Goal: Task Accomplishment & Management: Complete application form

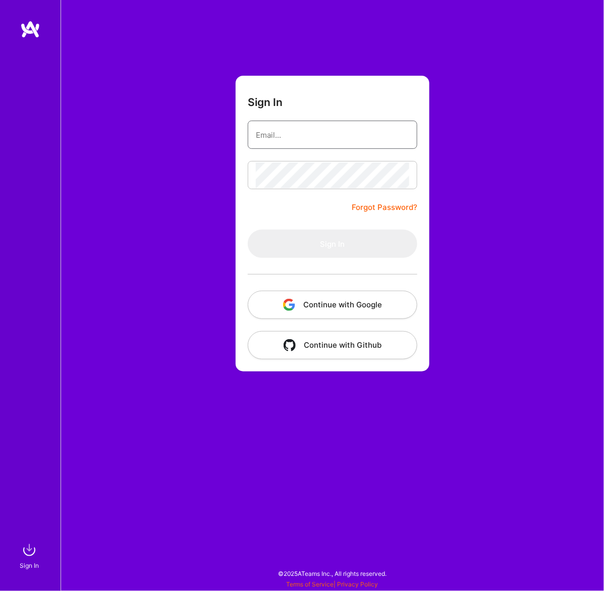
type input "ivibudh@gmail.com"
click at [341, 303] on button "Continue with Google" at bounding box center [333, 305] width 170 height 28
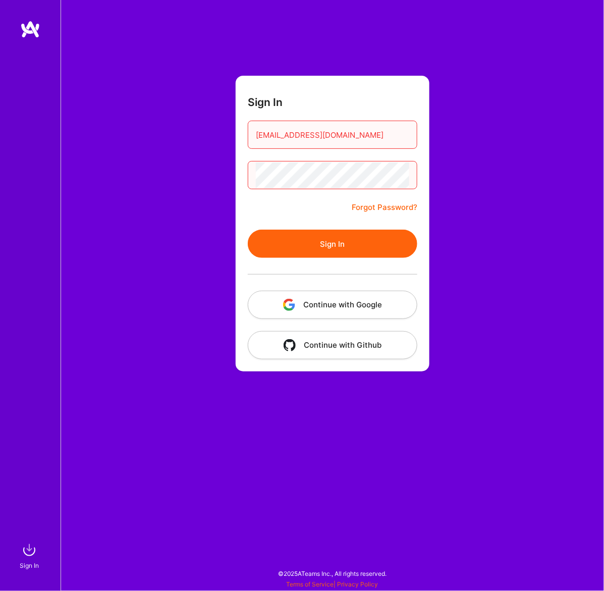
click at [356, 253] on button "Sign In" at bounding box center [333, 244] width 170 height 28
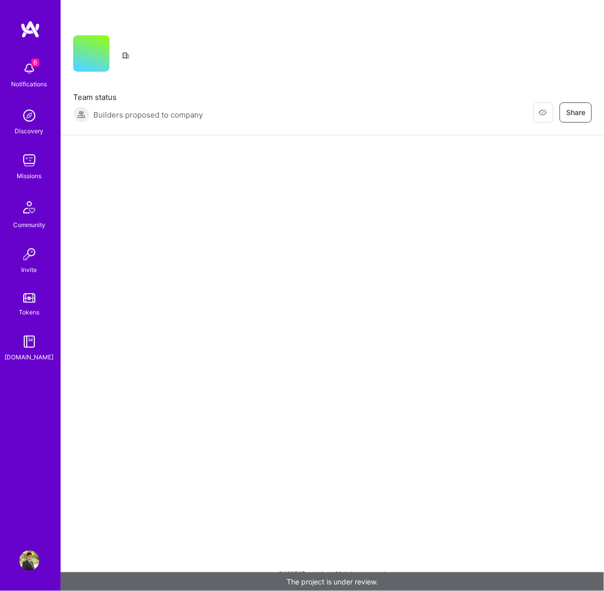
click at [37, 77] on img at bounding box center [29, 69] width 20 height 20
click at [495, 230] on div "6 6 Notifications Discovery Missions Community Invite Tokens A.Guide Profile Cl…" at bounding box center [302, 293] width 604 height 586
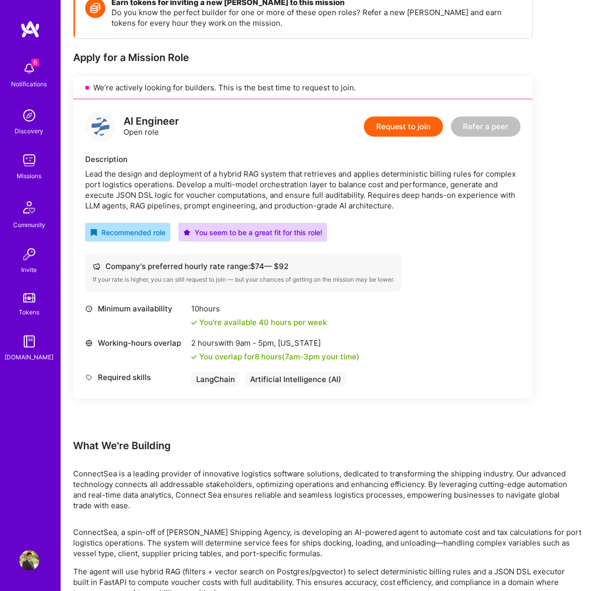
scroll to position [239, 0]
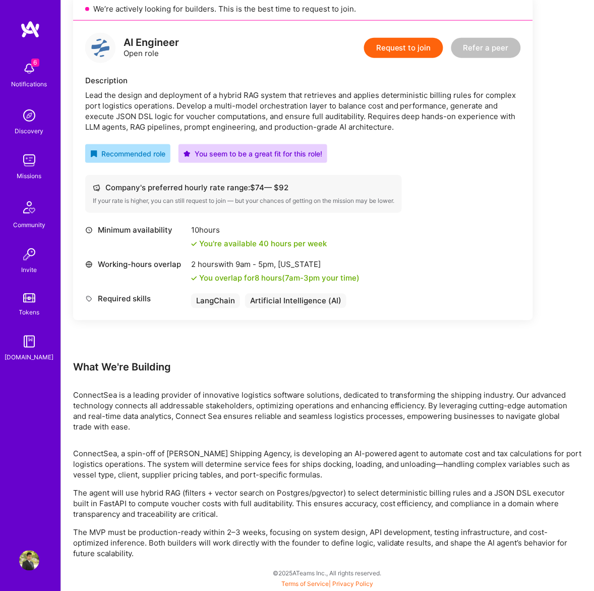
click at [396, 51] on button "Request to join" at bounding box center [403, 48] width 79 height 20
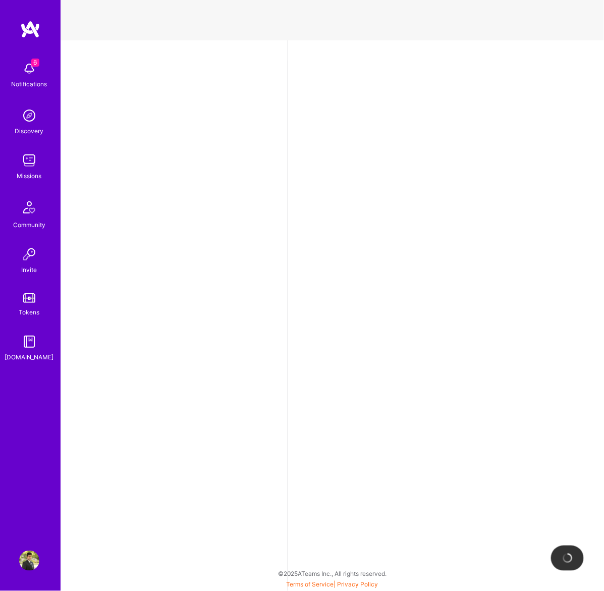
select select "CA"
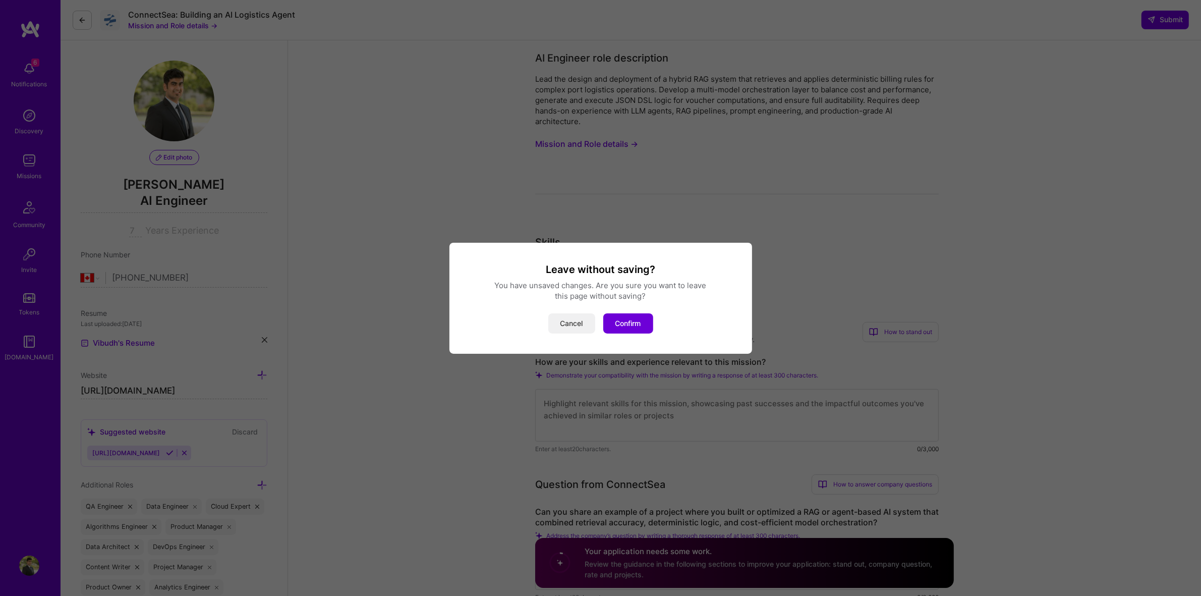
click at [574, 321] on button "Cancel" at bounding box center [571, 323] width 47 height 20
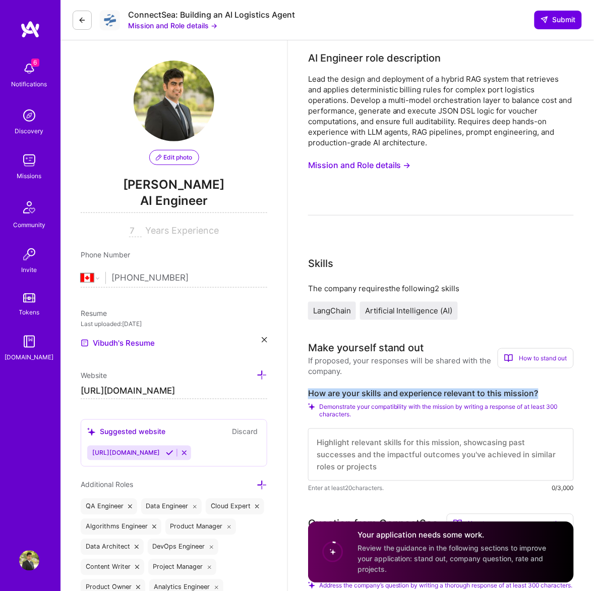
drag, startPoint x: 547, startPoint y: 388, endPoint x: 304, endPoint y: 387, distance: 243.2
copy label "How are your skills and experience relevant to this mission?"
paste textarea "My experience directly aligns with ConnectSea’s mission to build a production-r…"
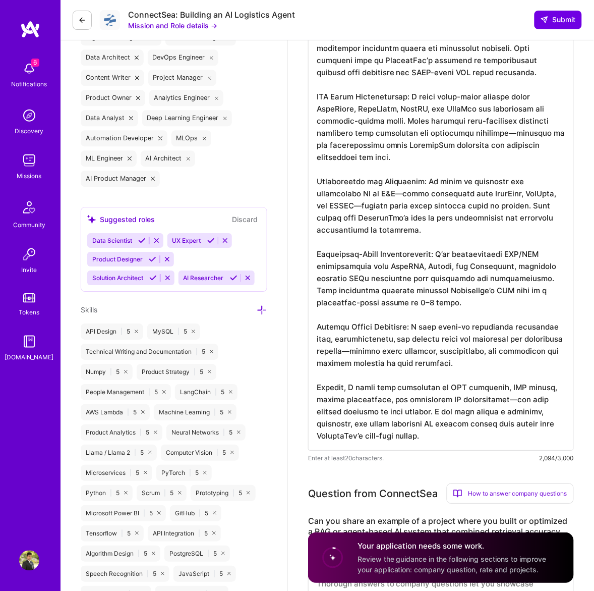
scroll to position [719, 0]
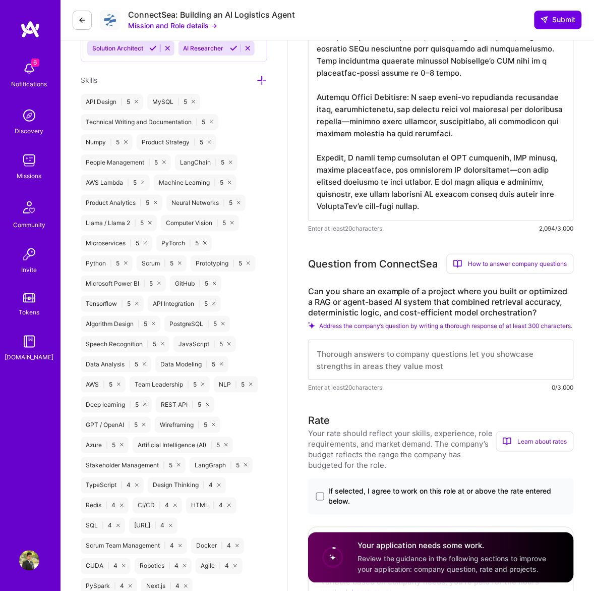
type textarea "My experience directly aligns with ConnectSea’s mission to build a production-r…"
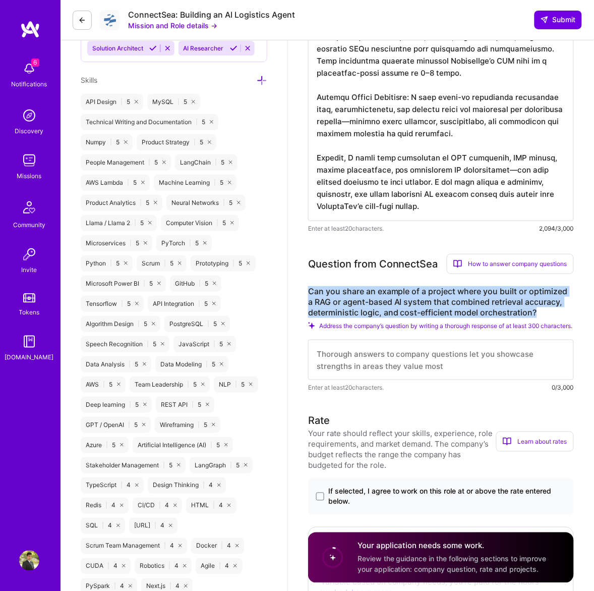
drag, startPoint x: 541, startPoint y: 311, endPoint x: 308, endPoint y: 289, distance: 233.6
click at [308, 289] on label "Can you share an example of a project where you built or optimized a RAG or age…" at bounding box center [441, 302] width 266 height 32
drag, startPoint x: 381, startPoint y: 294, endPoint x: 336, endPoint y: 300, distance: 45.9
click at [336, 300] on label "Can you share an example of a project where you built or optimized a RAG or age…" at bounding box center [441, 302] width 266 height 32
drag, startPoint x: 545, startPoint y: 309, endPoint x: 311, endPoint y: 294, distance: 234.6
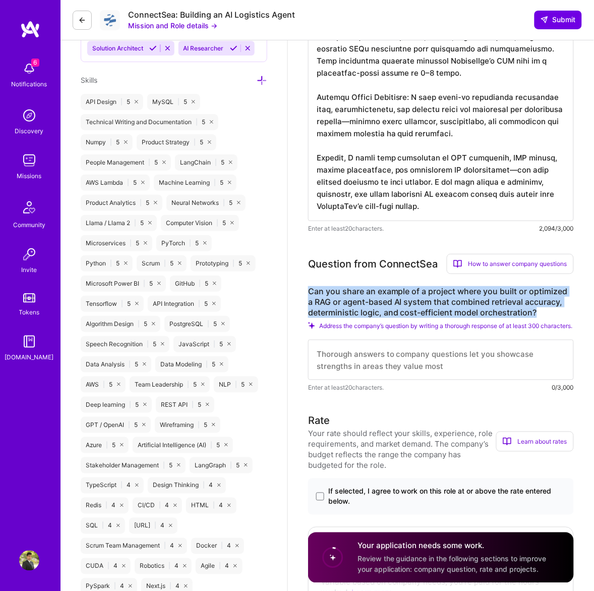
click at [311, 294] on label "Can you share an example of a project where you built or optimized a RAG or age…" at bounding box center [441, 302] width 266 height 32
copy label "Can you share an example of a project where you built or optimized a RAG or age…"
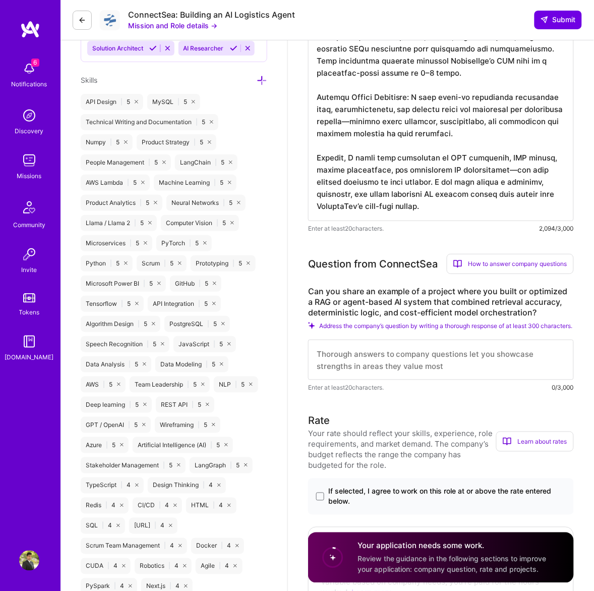
click at [357, 359] on textarea at bounding box center [441, 360] width 266 height 40
paste textarea "Example Project: Agentic Index Comparison Chatbot (S&P Global) At S&P Global, I…"
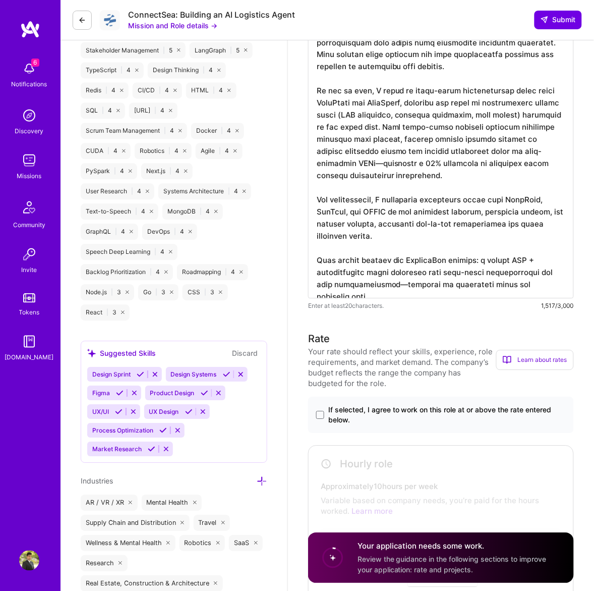
scroll to position [1337, 0]
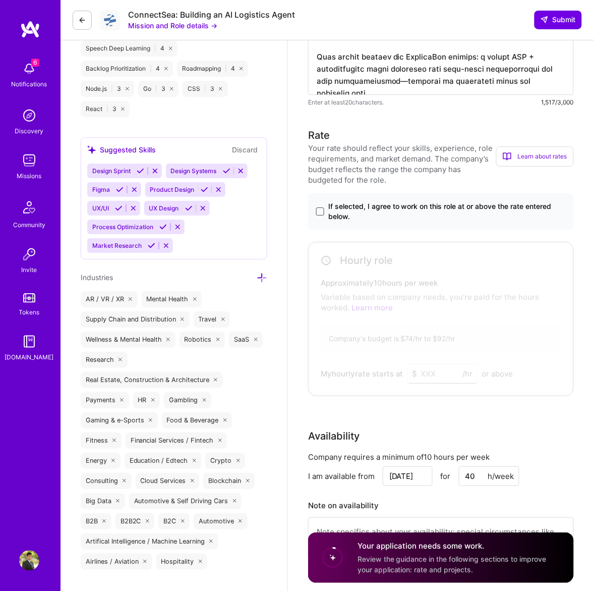
type textarea "Example Project: Agentic Index Comparison Chatbot (S&P Global) At S&P Global, I…"
click at [323, 211] on span at bounding box center [320, 211] width 8 height 8
click at [0, 0] on input "If selected, I agree to work on this role at or above the rate entered below." at bounding box center [0, 0] width 0 height 0
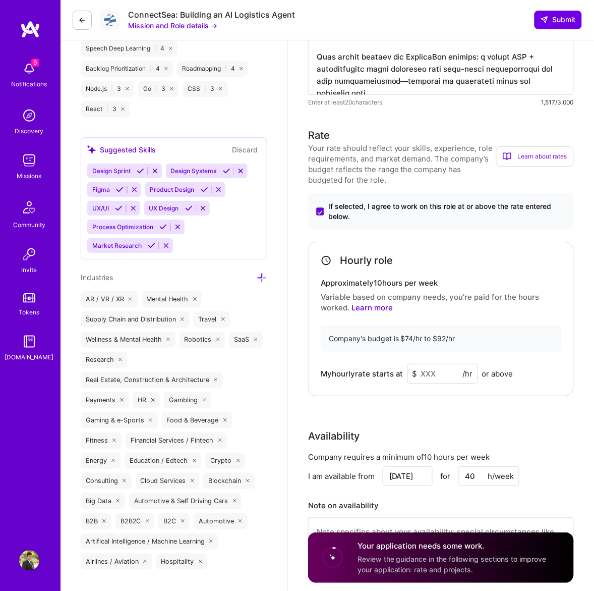
click at [441, 375] on input at bounding box center [443, 374] width 71 height 20
type input "80"
click at [514, 410] on div "Rate Your rate should reflect your skills, experience, role requirements, and m…" at bounding box center [441, 349] width 266 height 443
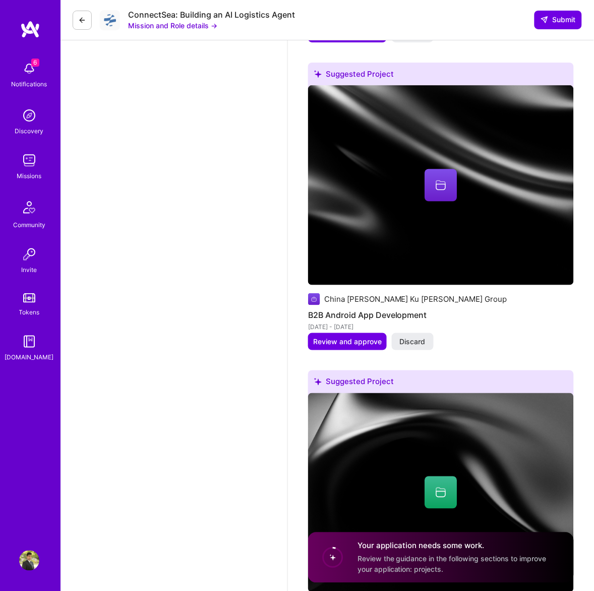
scroll to position [2410, 0]
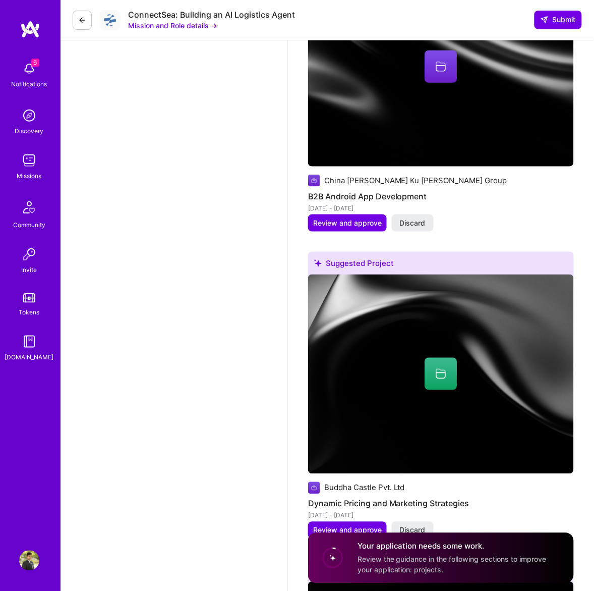
scroll to position [2508, 0]
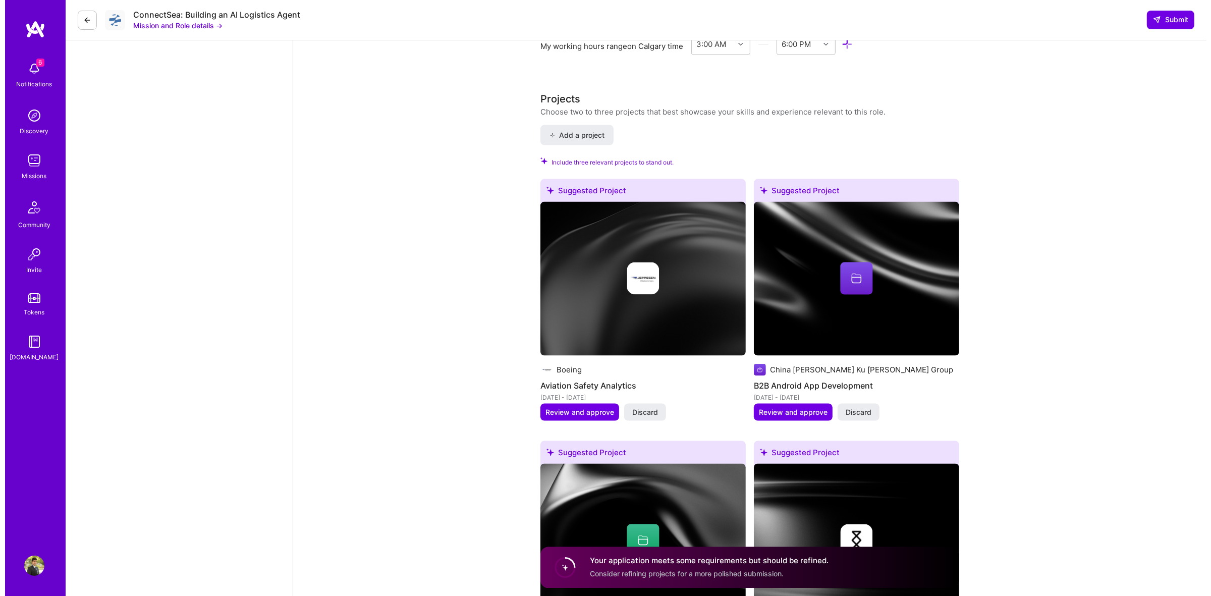
scroll to position [0, 0]
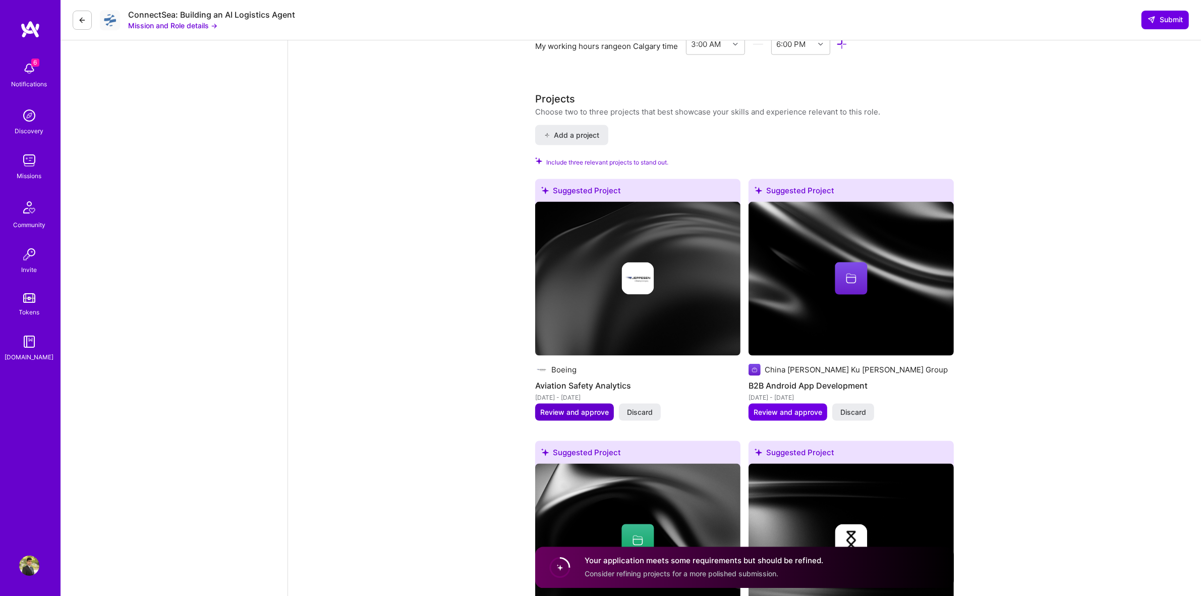
click at [580, 412] on span "Review and approve" at bounding box center [574, 412] width 69 height 10
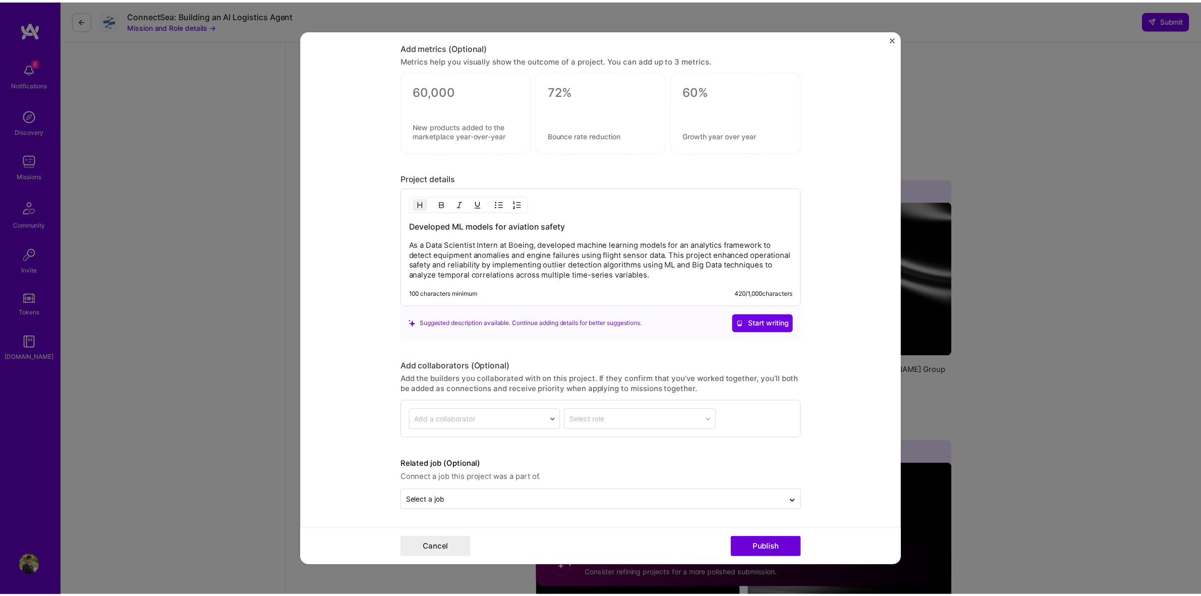
scroll to position [911, 0]
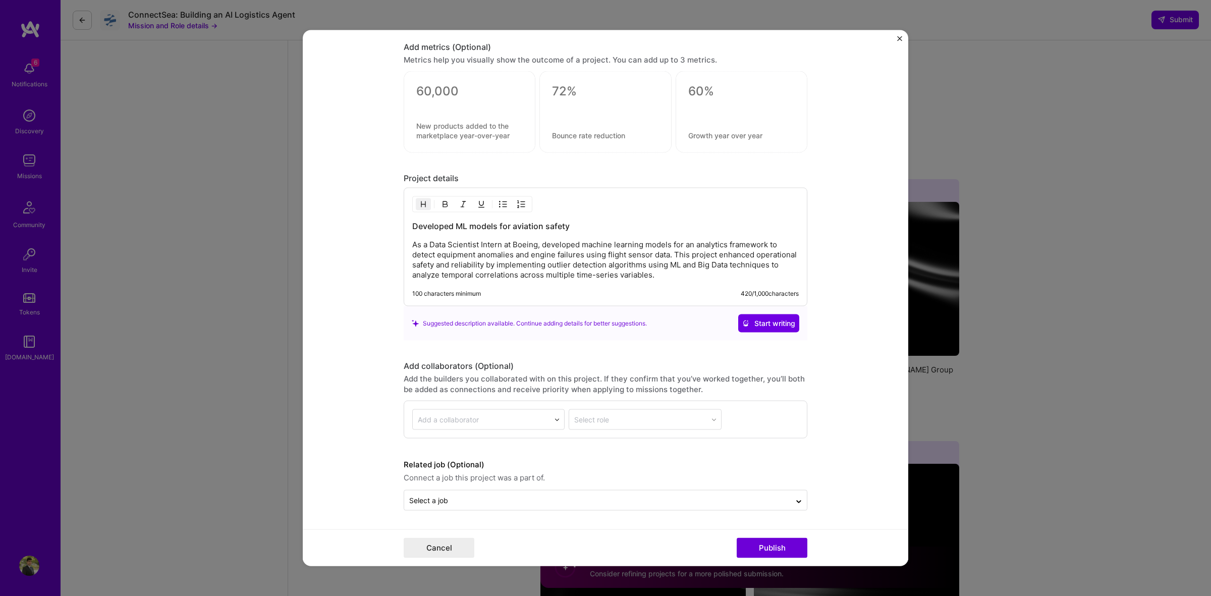
click at [603, 41] on button "Close" at bounding box center [899, 41] width 5 height 11
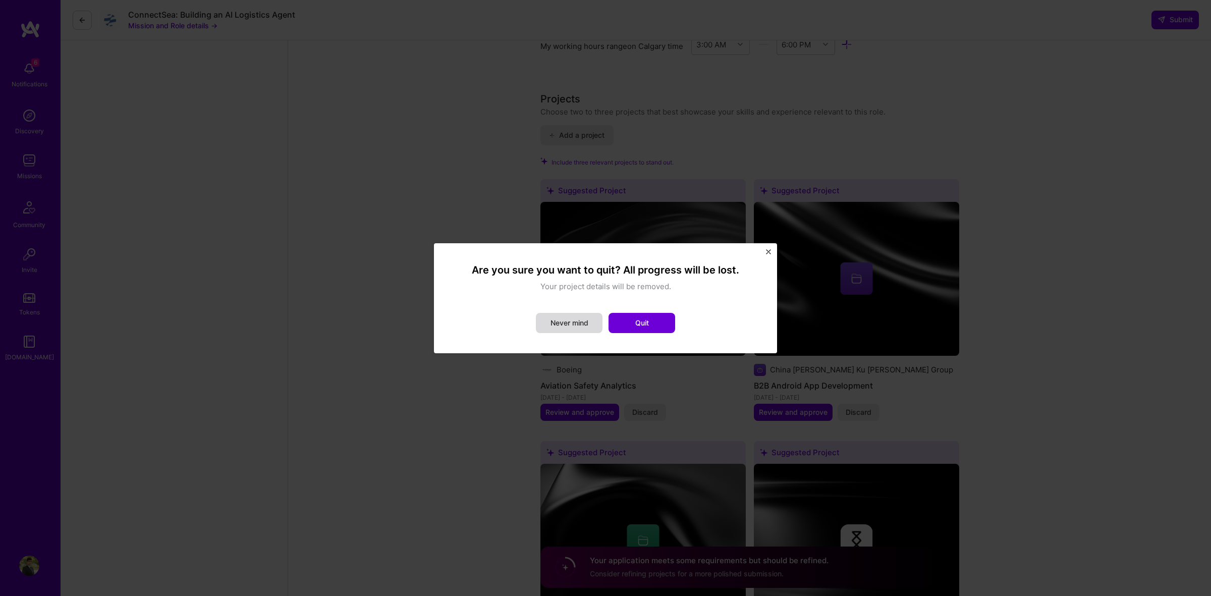
click at [566, 316] on button "Never mind" at bounding box center [569, 323] width 67 height 20
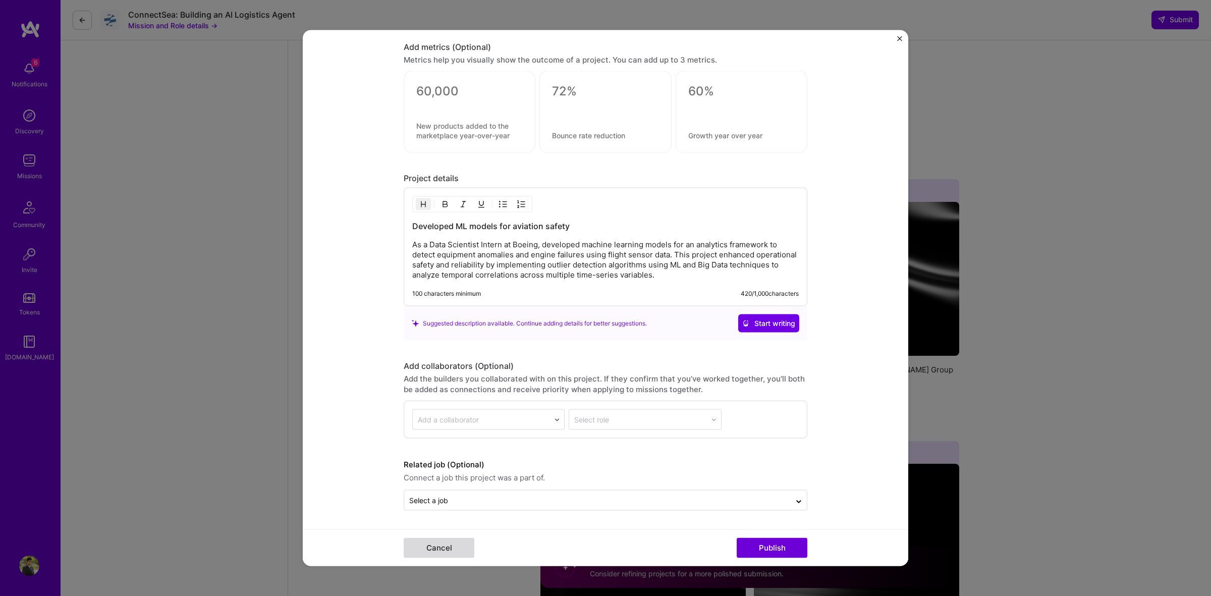
click at [439, 541] on button "Cancel" at bounding box center [439, 548] width 71 height 20
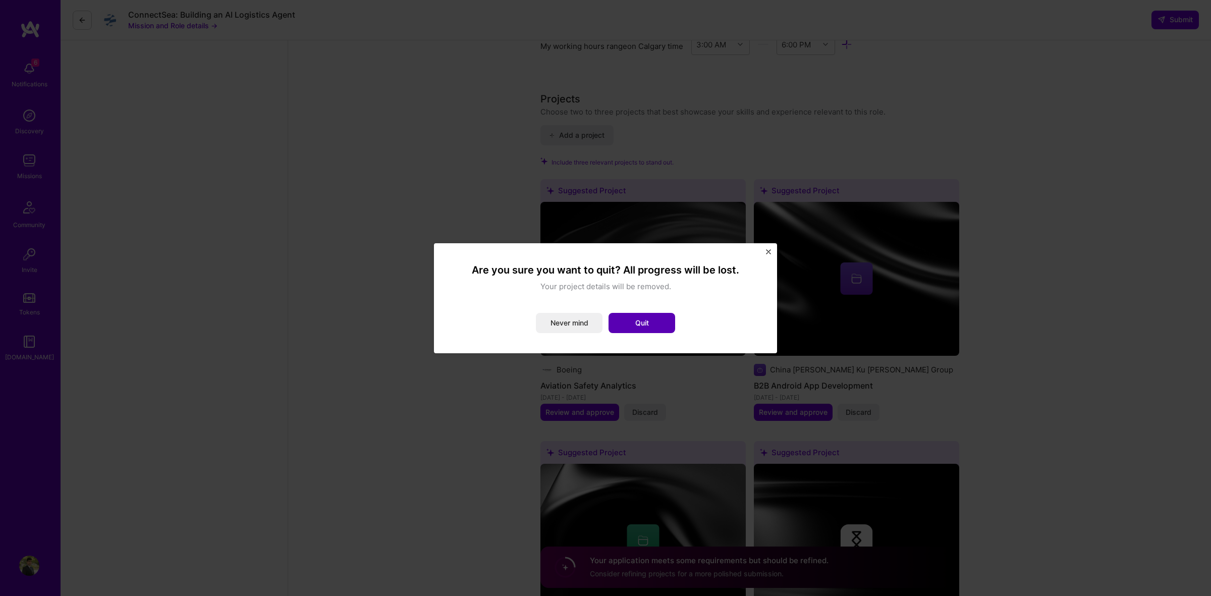
click at [603, 321] on button "Quit" at bounding box center [641, 323] width 67 height 20
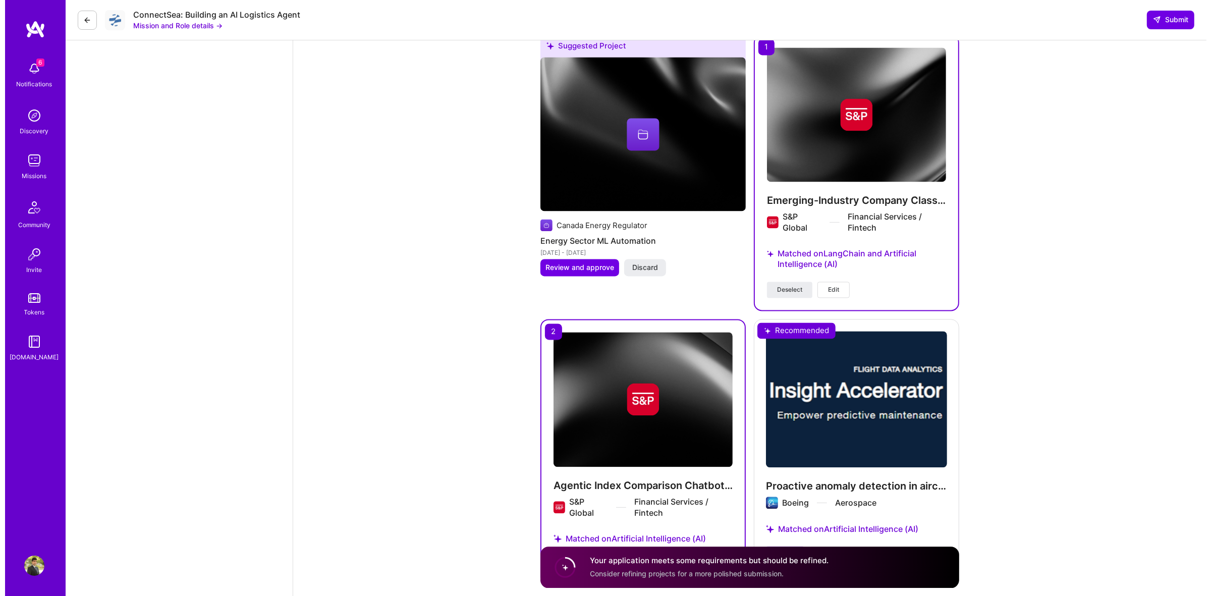
scroll to position [2355, 0]
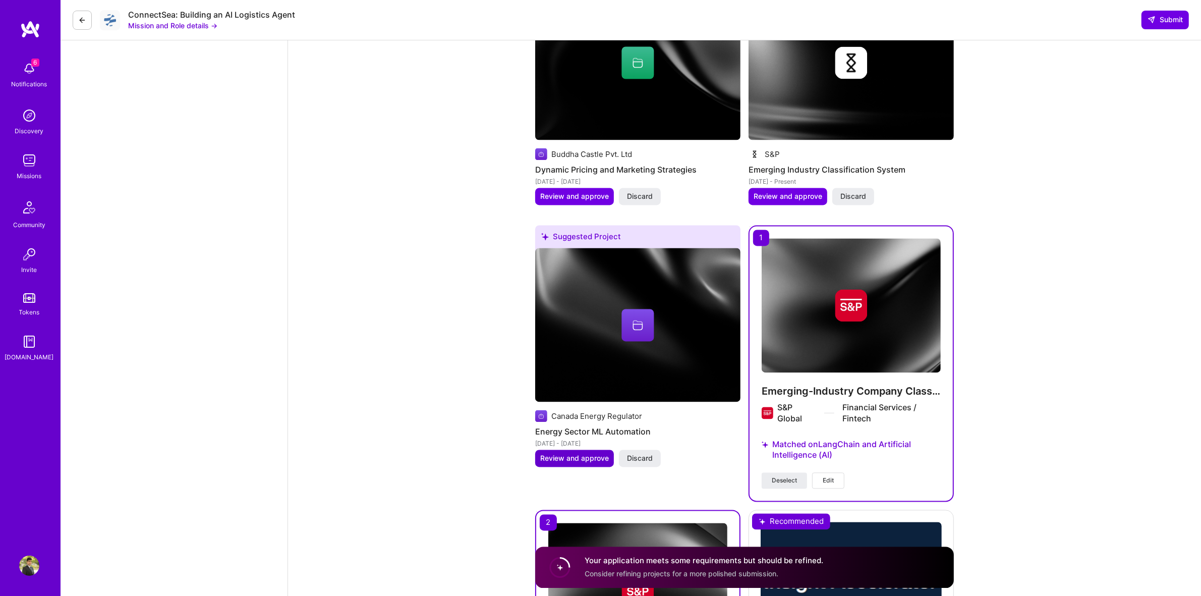
click at [594, 457] on span "Review and approve" at bounding box center [574, 459] width 69 height 10
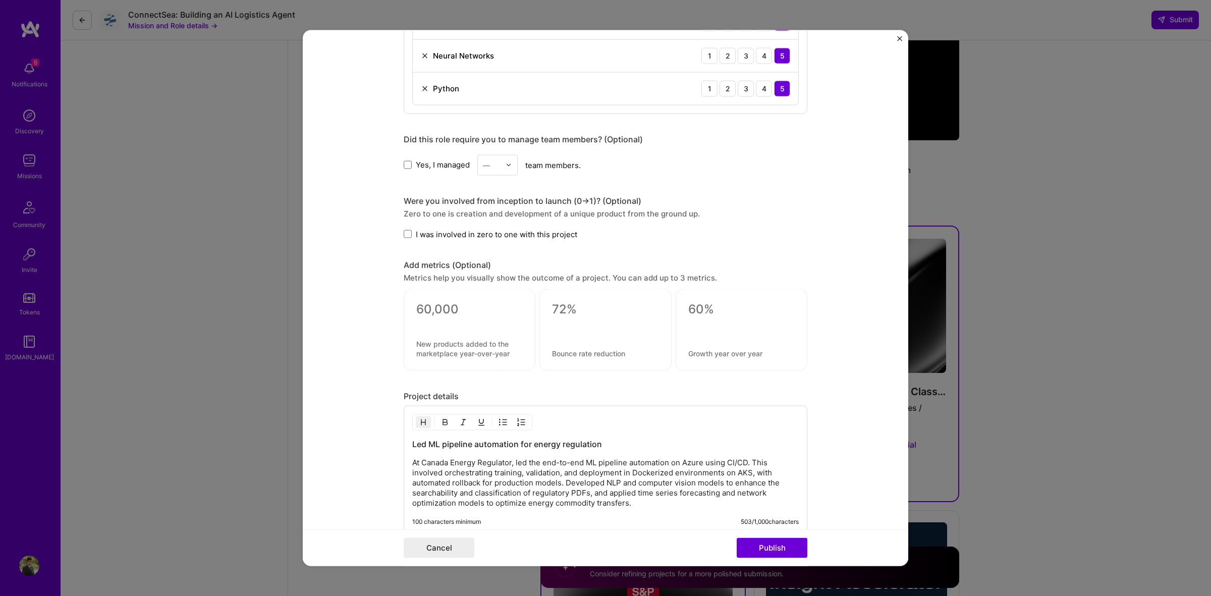
scroll to position [883, 0]
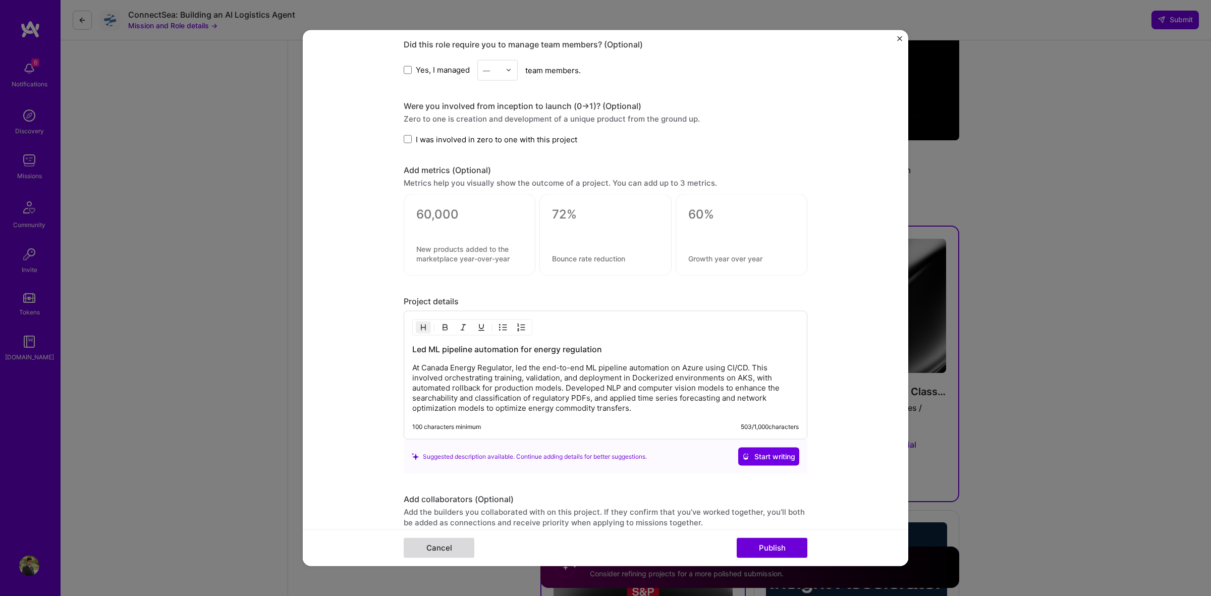
click at [430, 550] on button "Cancel" at bounding box center [439, 548] width 71 height 20
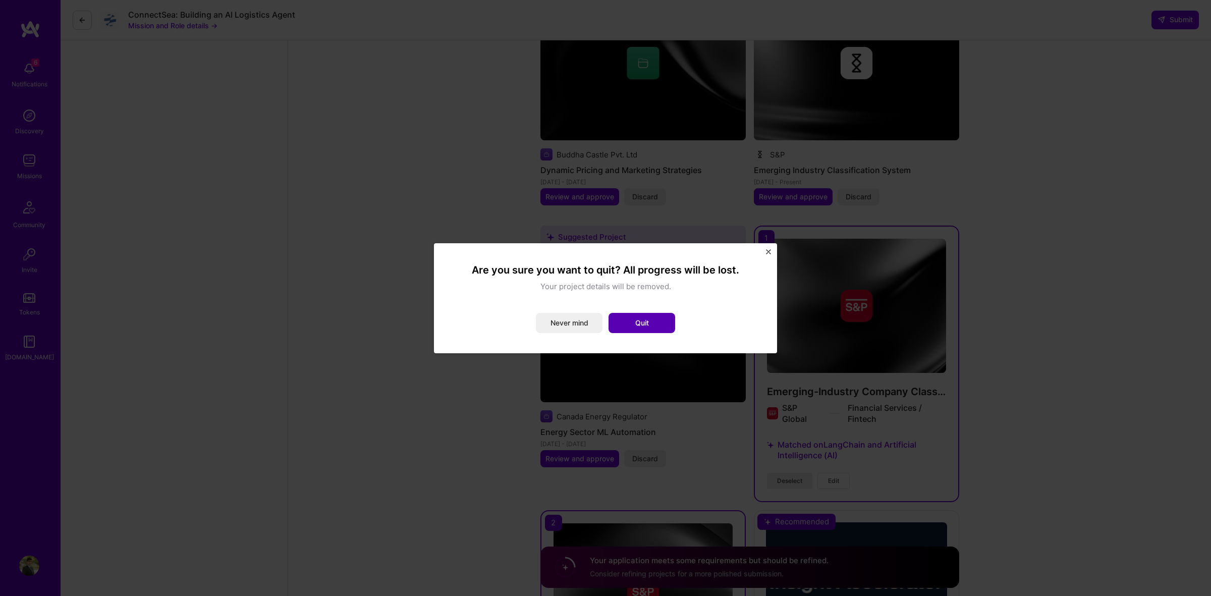
click at [603, 321] on button "Quit" at bounding box center [641, 323] width 67 height 20
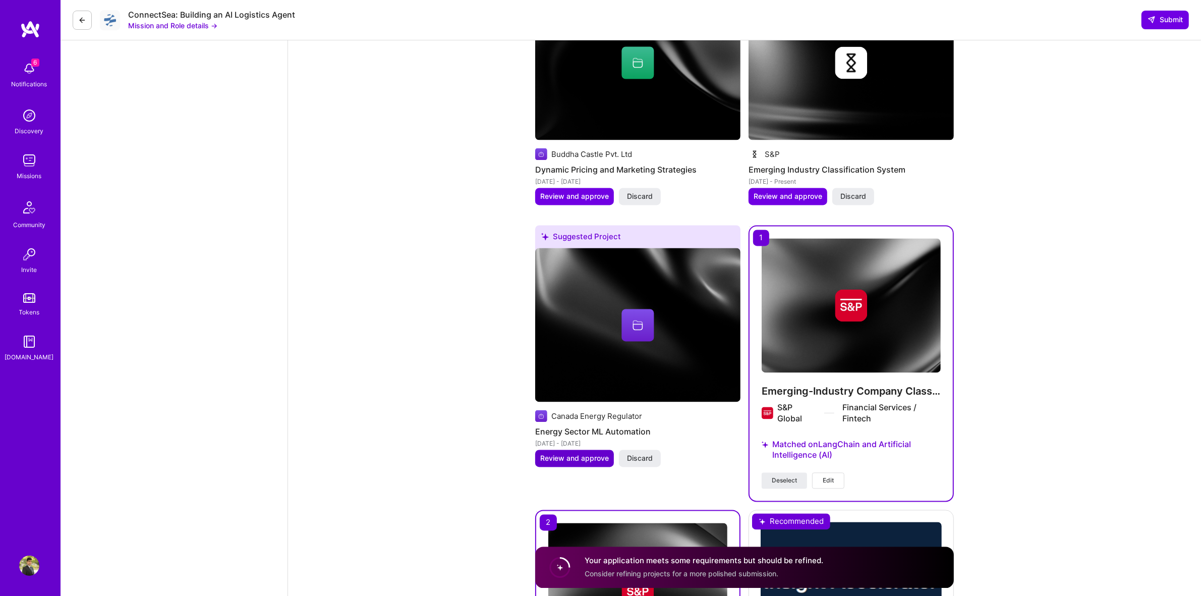
click at [578, 463] on span "Review and approve" at bounding box center [574, 459] width 69 height 10
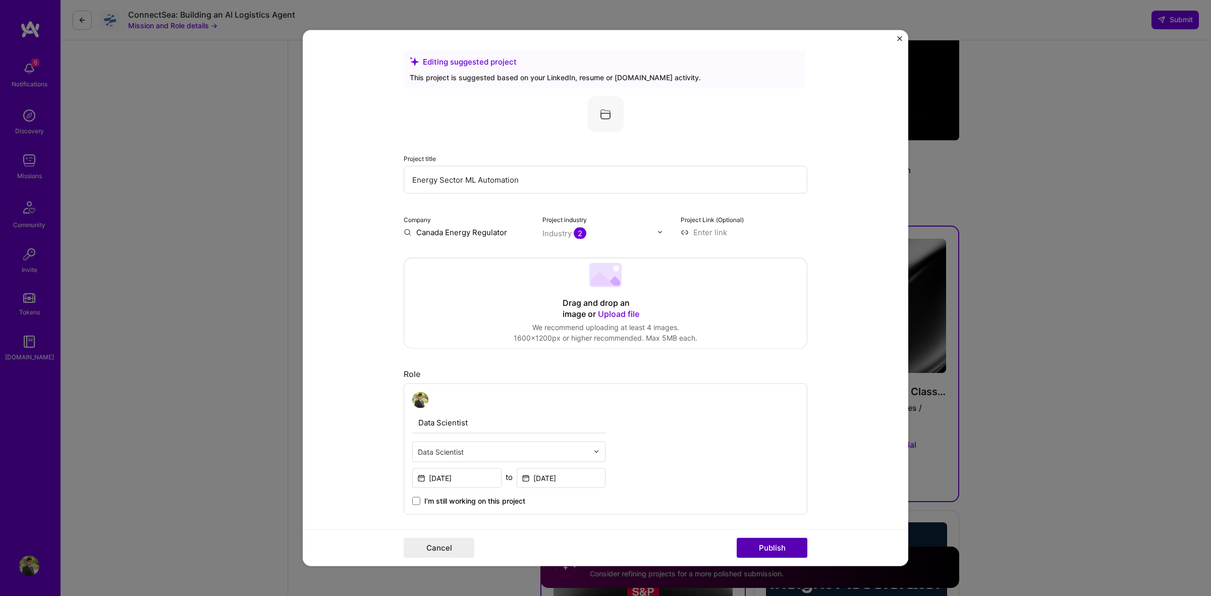
click at [603, 543] on button "Publish" at bounding box center [772, 548] width 71 height 20
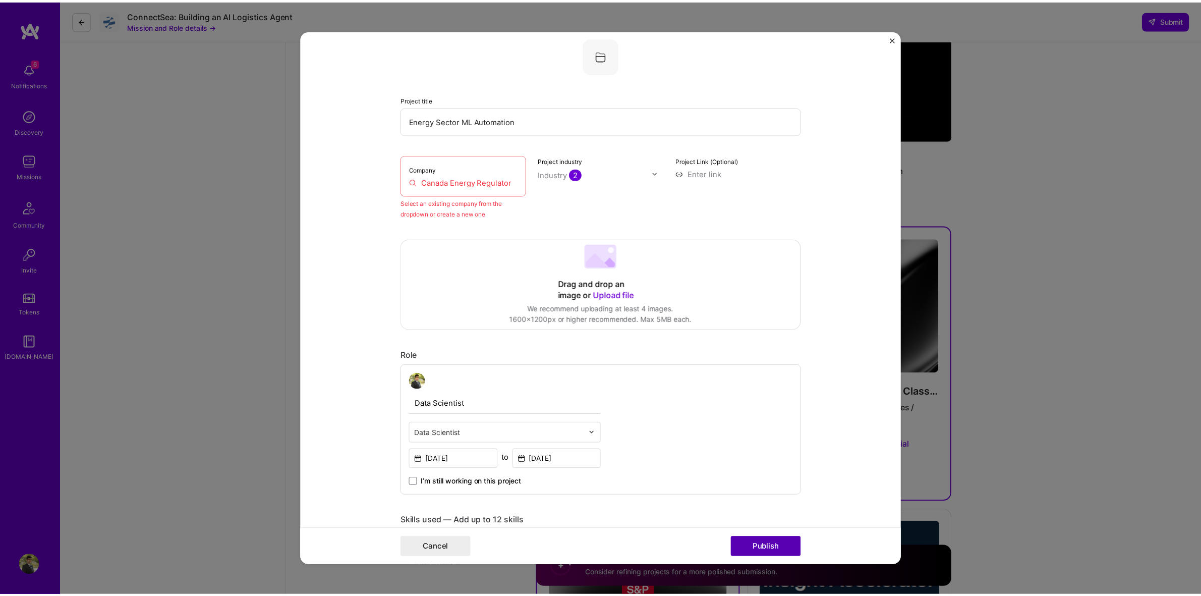
scroll to position [66, 0]
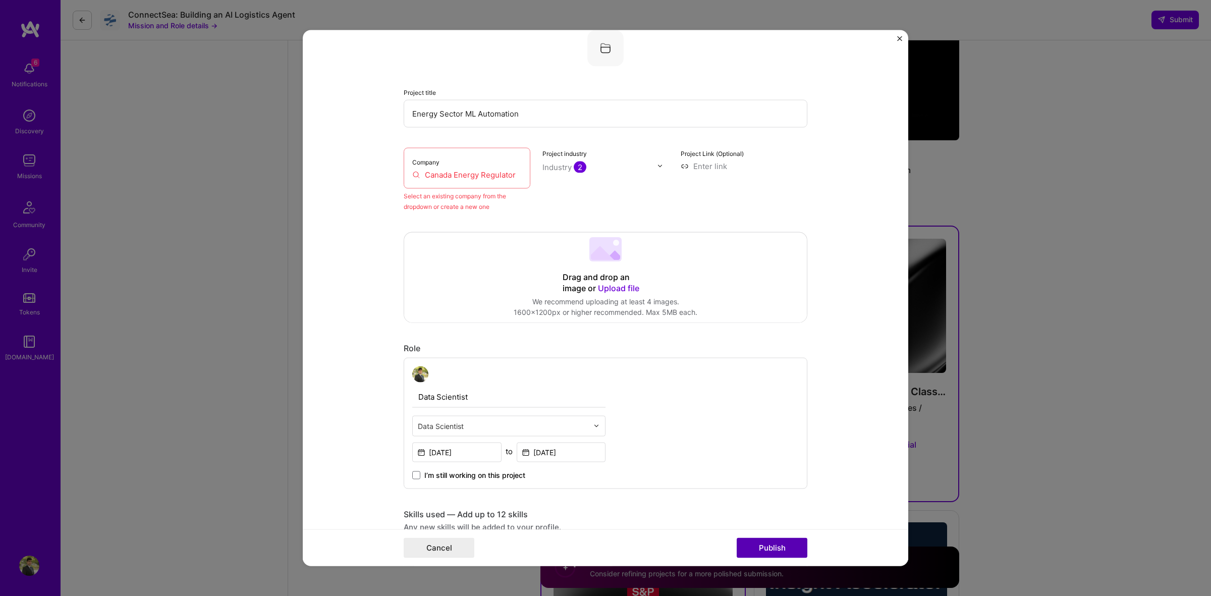
click at [603, 543] on button "Publish" at bounding box center [772, 548] width 71 height 20
click at [468, 175] on input "Canada Energy Regulator" at bounding box center [466, 174] width 109 height 11
click at [513, 174] on input "Canada Energy Regulator" at bounding box center [466, 174] width 109 height 11
click at [603, 36] on img "Close" at bounding box center [899, 38] width 5 height 5
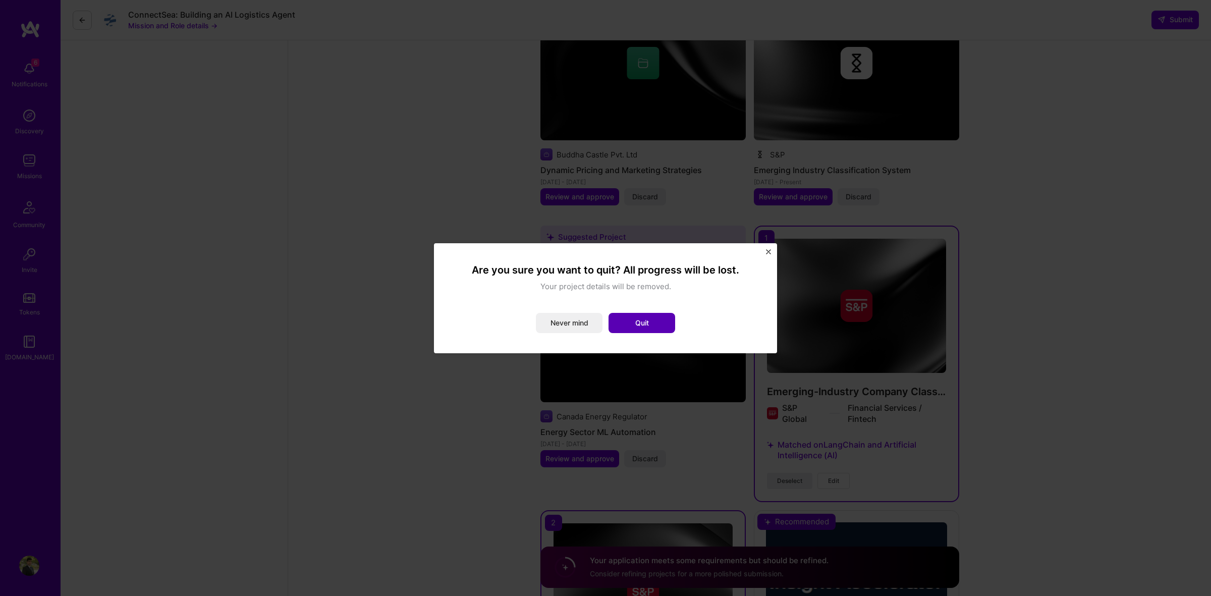
click at [603, 323] on button "Quit" at bounding box center [641, 323] width 67 height 20
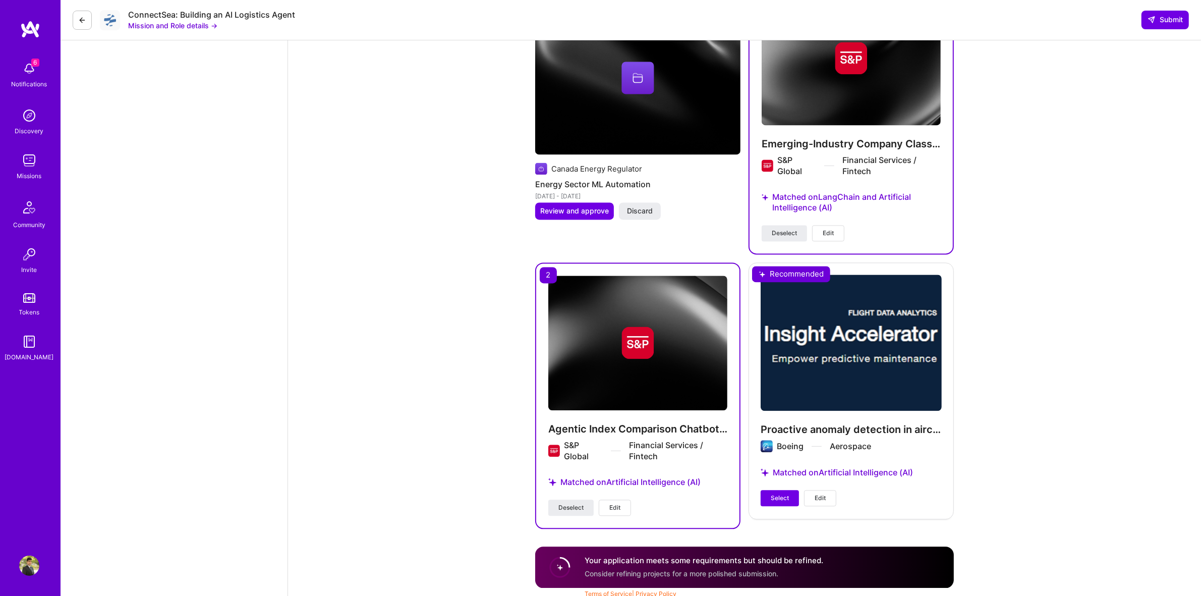
scroll to position [2607, 0]
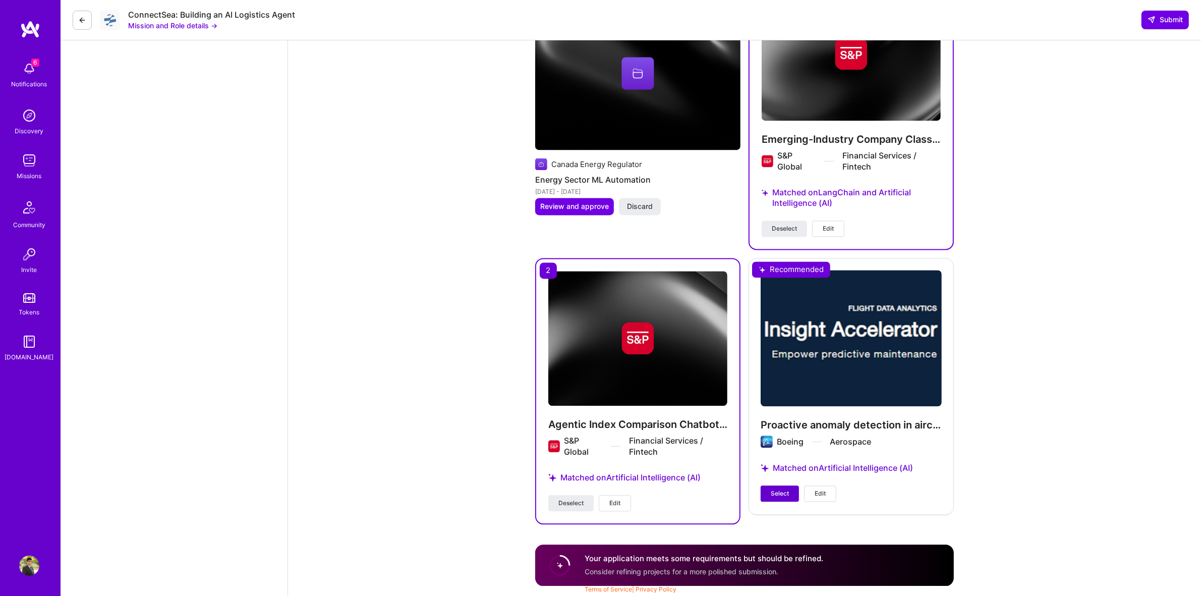
click at [603, 491] on span "Select" at bounding box center [780, 493] width 18 height 9
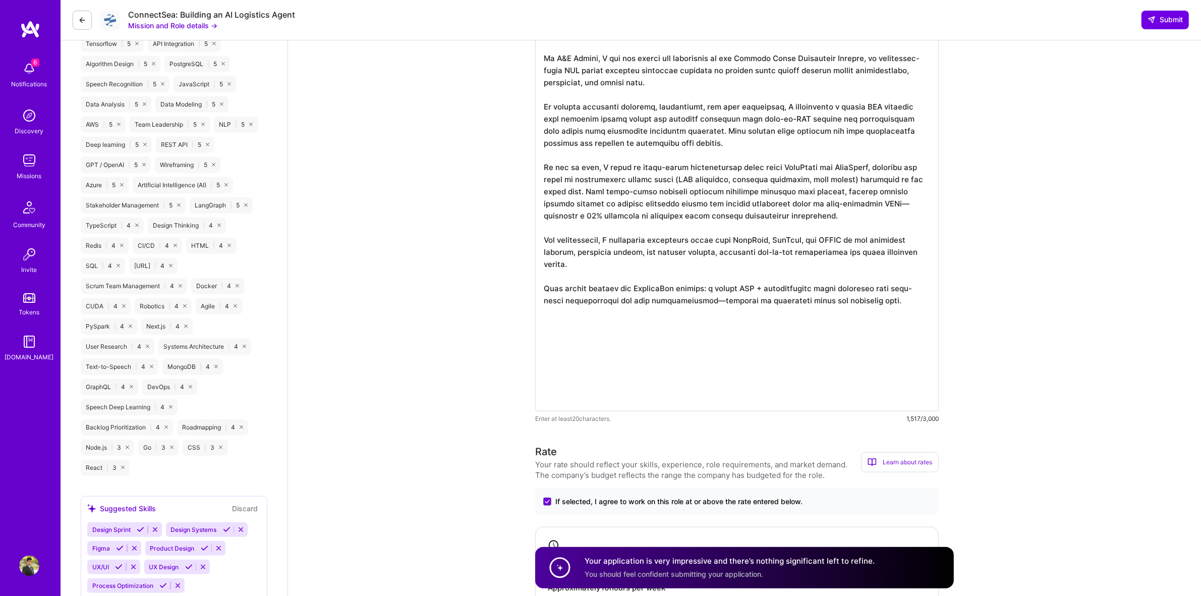
scroll to position [756, 0]
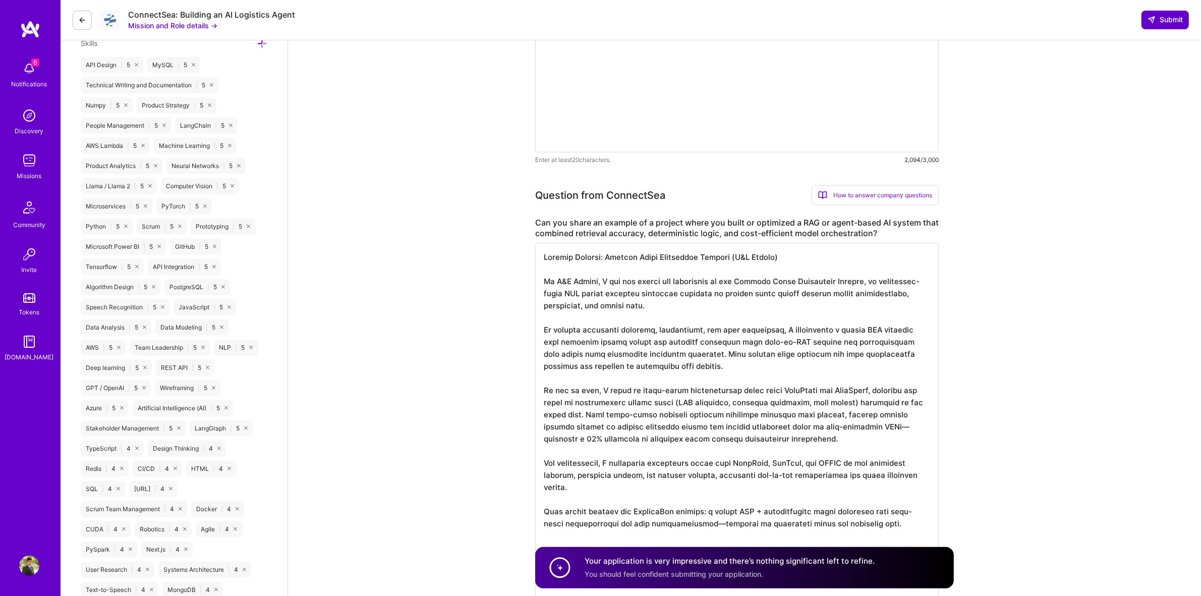
click at [603, 24] on span "Submit" at bounding box center [1165, 20] width 35 height 10
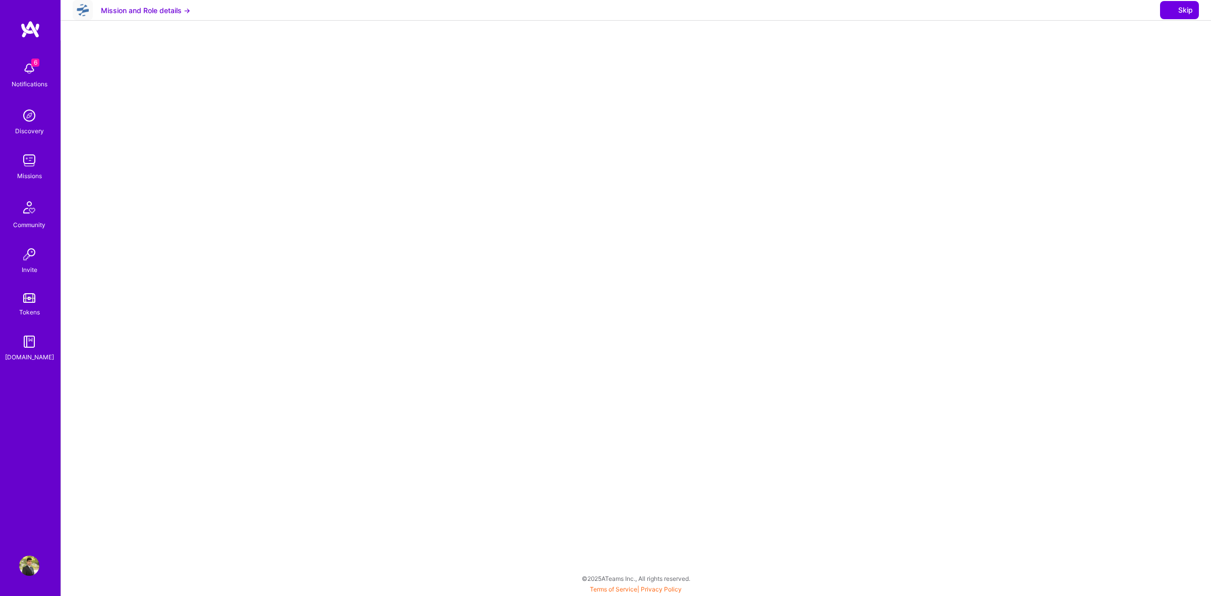
select select "CA"
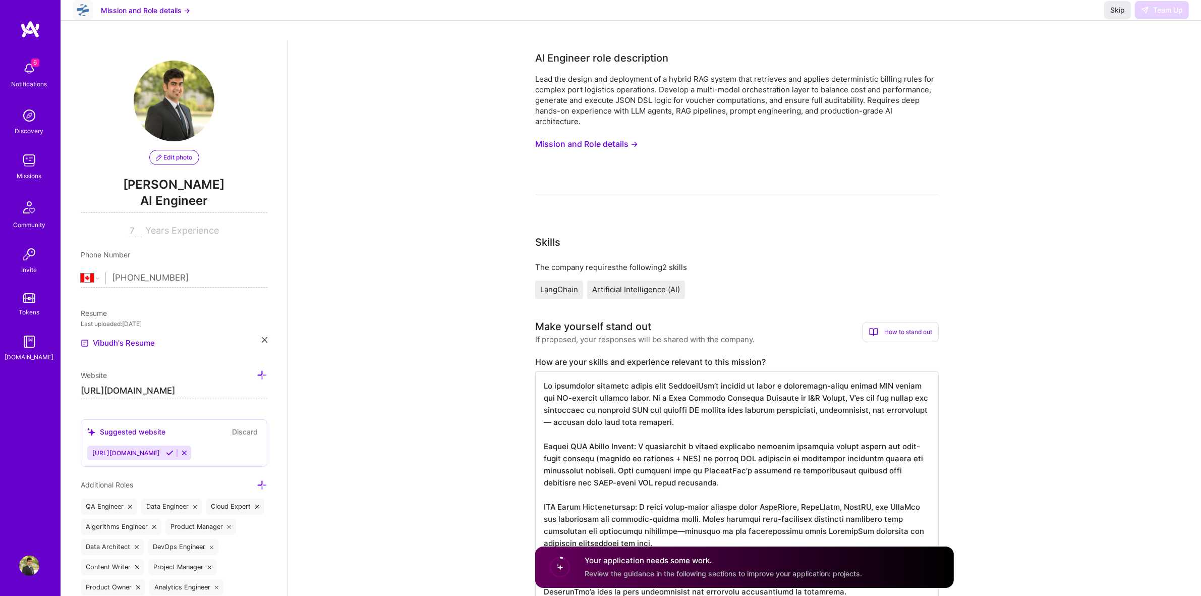
click at [31, 29] on img at bounding box center [30, 29] width 20 height 18
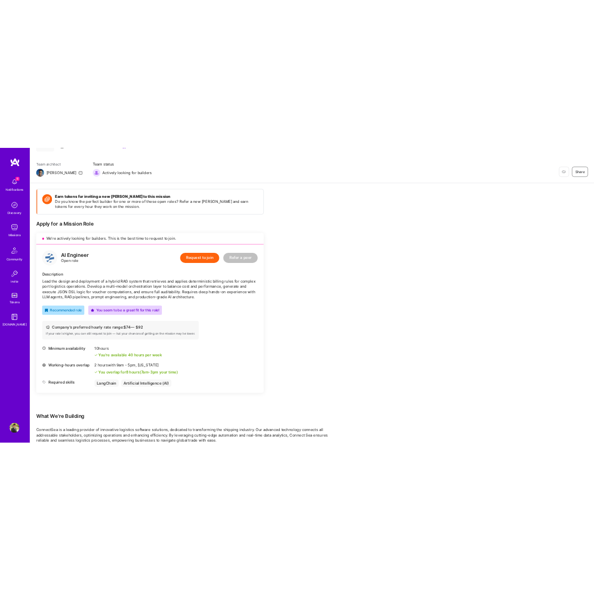
scroll to position [202, 0]
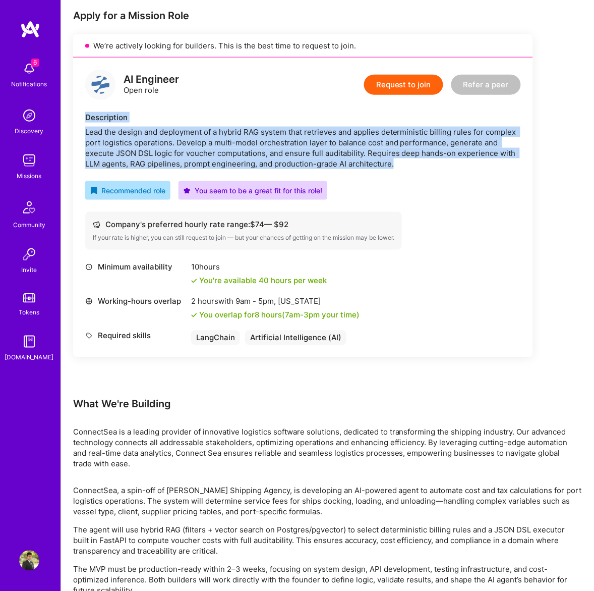
drag, startPoint x: 402, startPoint y: 168, endPoint x: 81, endPoint y: 121, distance: 324.2
click at [81, 121] on div "AI Engineer Open role Request to join Refer a peer Description Lead the design …" at bounding box center [303, 208] width 460 height 300
copy div "Description Lead the design and deployment of a hybrid RAG system that retrieve…"
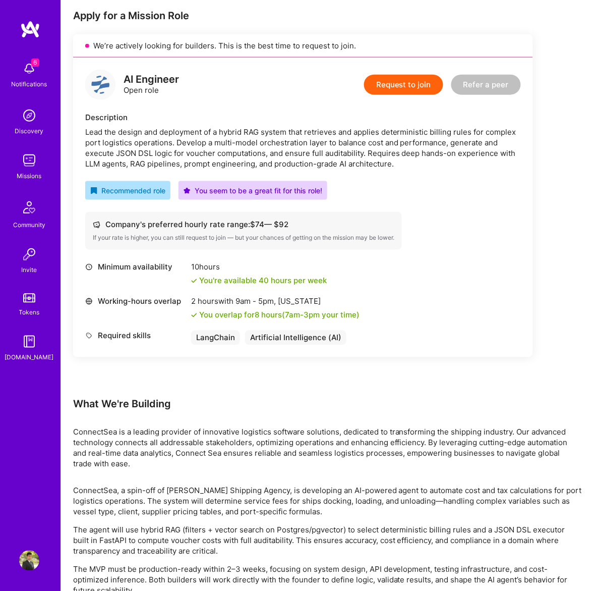
drag, startPoint x: 24, startPoint y: 135, endPoint x: 191, endPoint y: 368, distance: 286.4
click at [191, 357] on div "Earn tokens for inviting a new [PERSON_NAME] to this mission Do you know the pe…" at bounding box center [303, 172] width 460 height 452
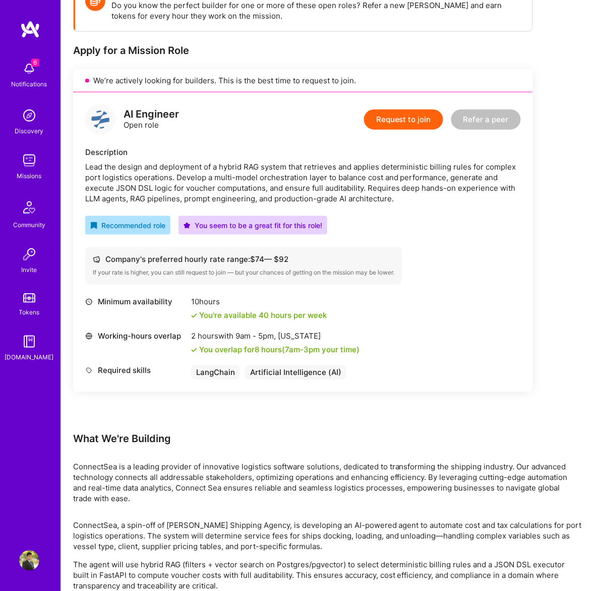
scroll to position [239, 0]
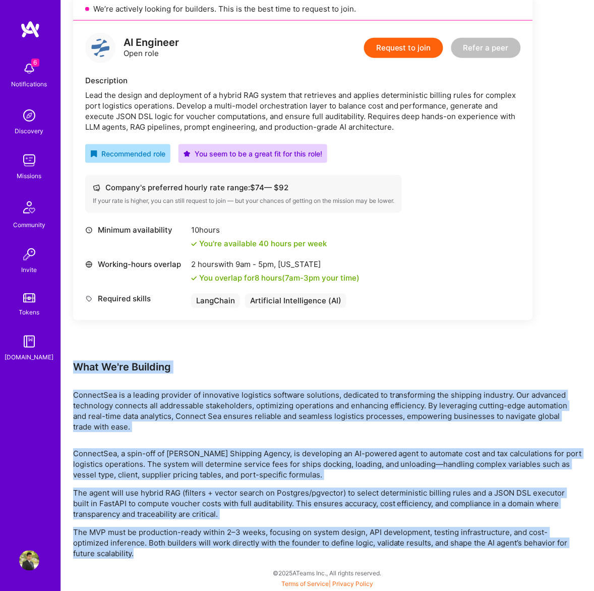
drag, startPoint x: 144, startPoint y: 553, endPoint x: 74, endPoint y: 361, distance: 204.6
click at [74, 361] on div "Earn tokens for inviting a new [PERSON_NAME] to this mission Do you know the pe…" at bounding box center [327, 234] width 509 height 650
copy div "Lore Ip'do Sitametc AdipiscIng el s doeiusm temporin ut laboreetdo magnaaliq en…"
